Goal: Check status

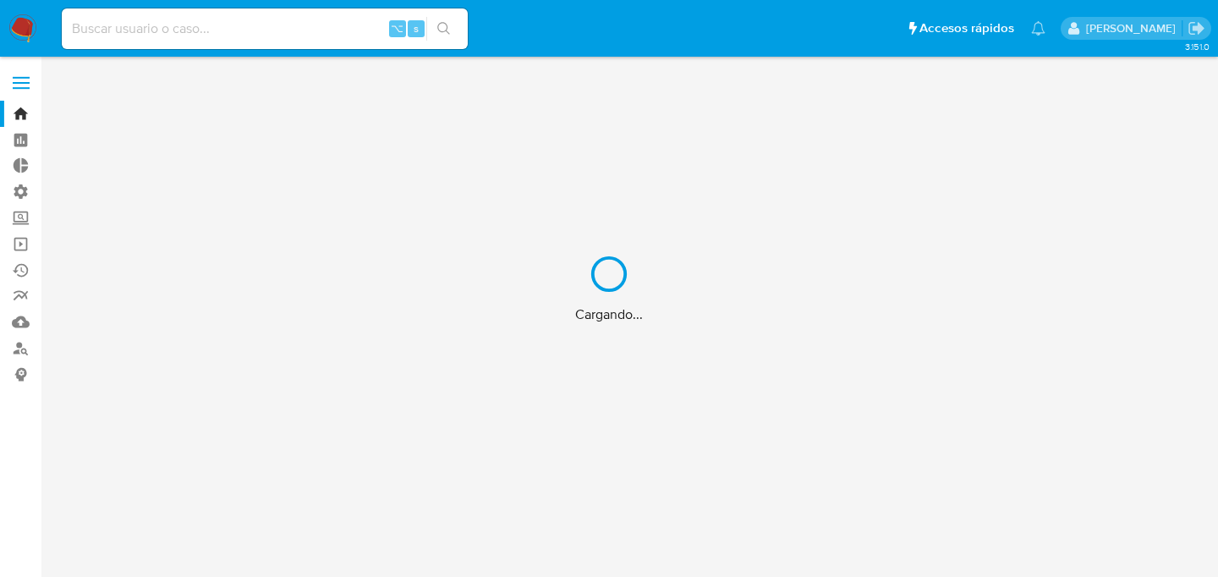
click at [227, 36] on div "Cargando..." at bounding box center [609, 288] width 1218 height 577
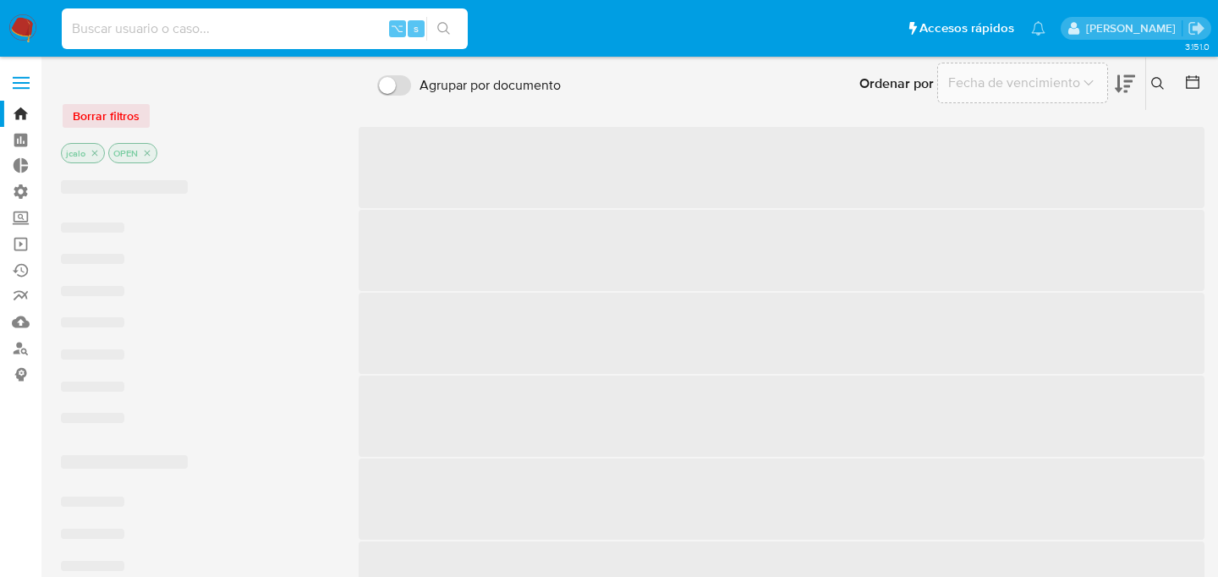
click at [209, 28] on input at bounding box center [265, 29] width 406 height 22
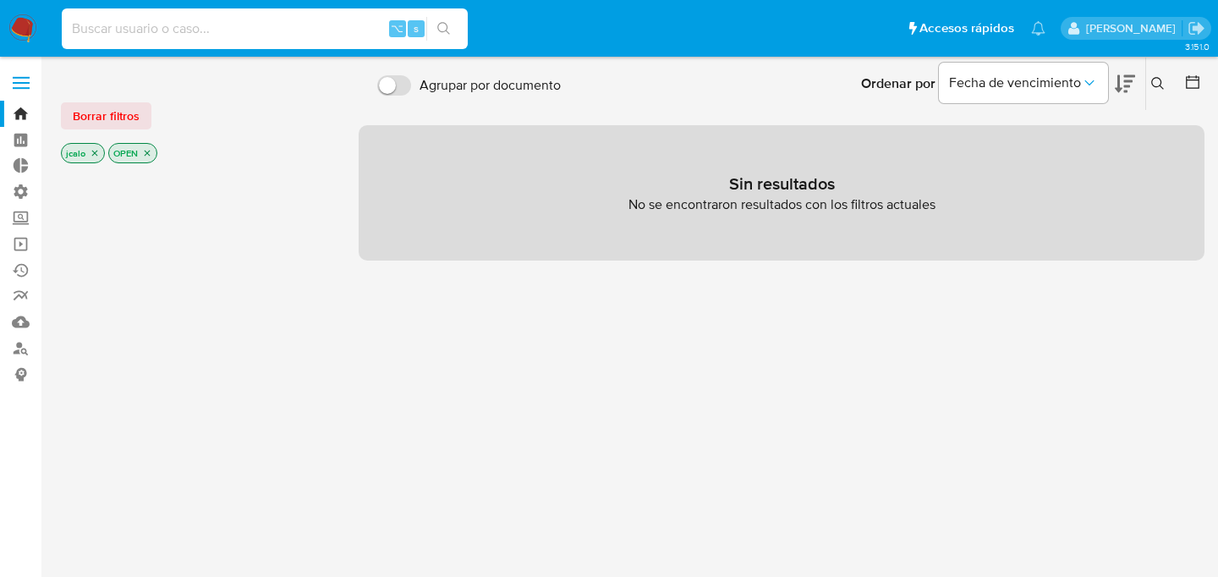
paste input "sina3NvO8uU1QUHB9AhozanV"
type input "sina3NvO8uU1QUHB9AhozanV"
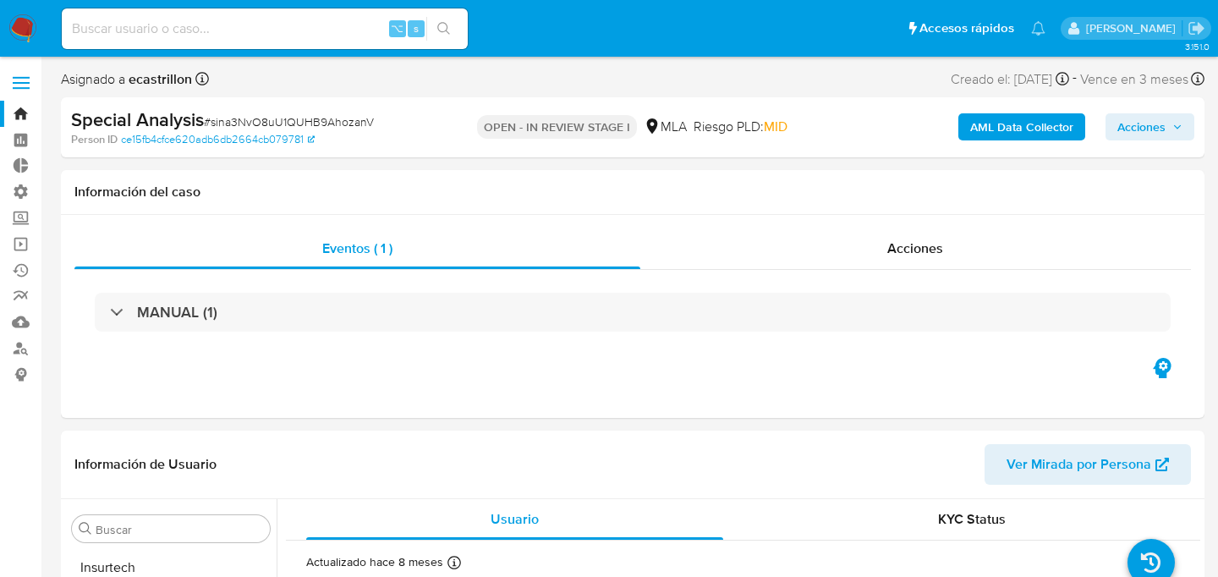
scroll to position [796, 0]
click at [1016, 132] on b "AML Data Collector" at bounding box center [1021, 126] width 103 height 27
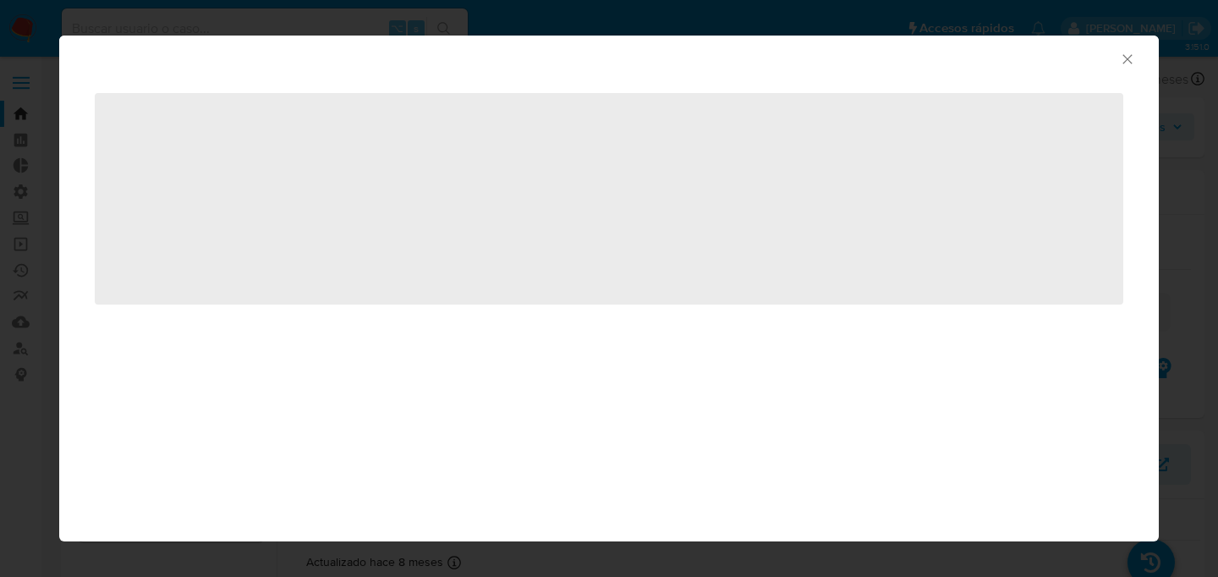
select select "10"
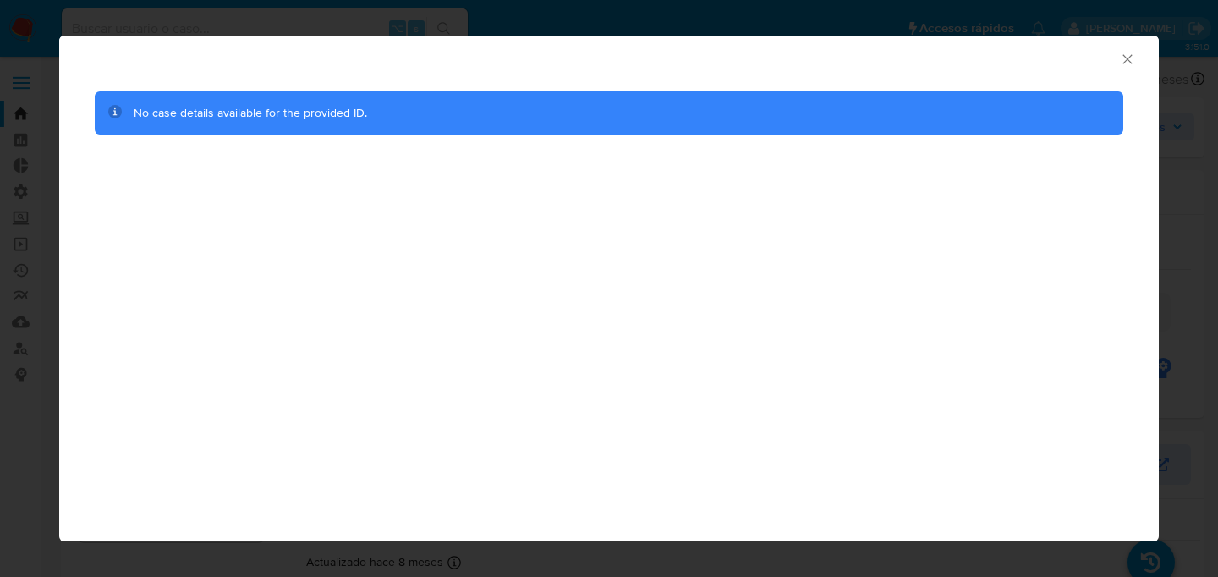
click at [1128, 56] on icon "Cerrar ventana" at bounding box center [1127, 59] width 17 height 17
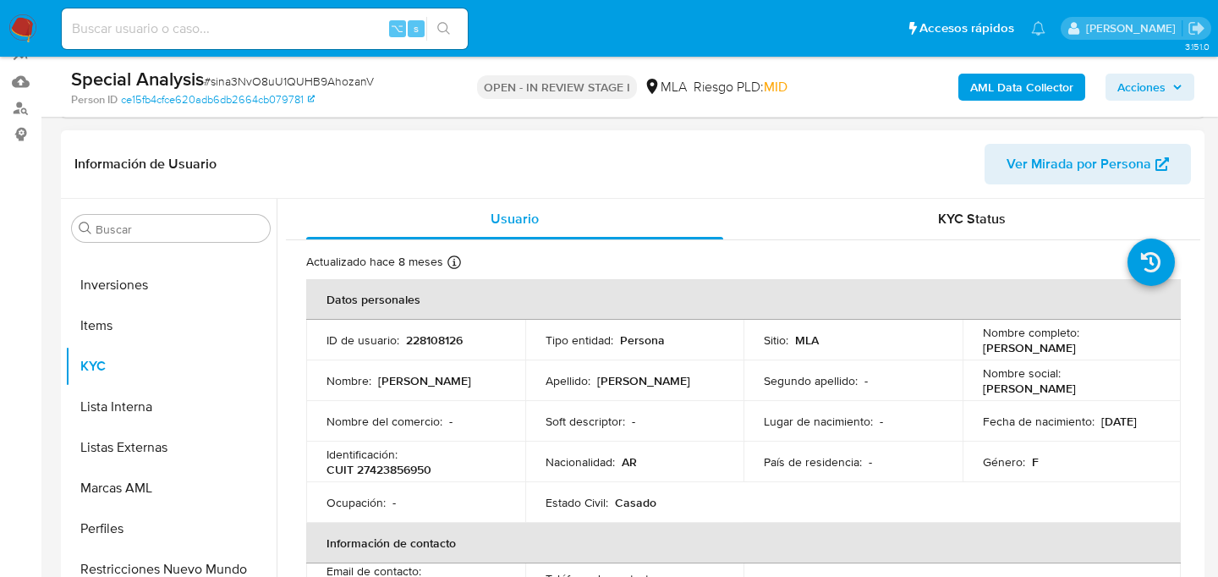
scroll to position [0, 0]
